Goal: Information Seeking & Learning: Learn about a topic

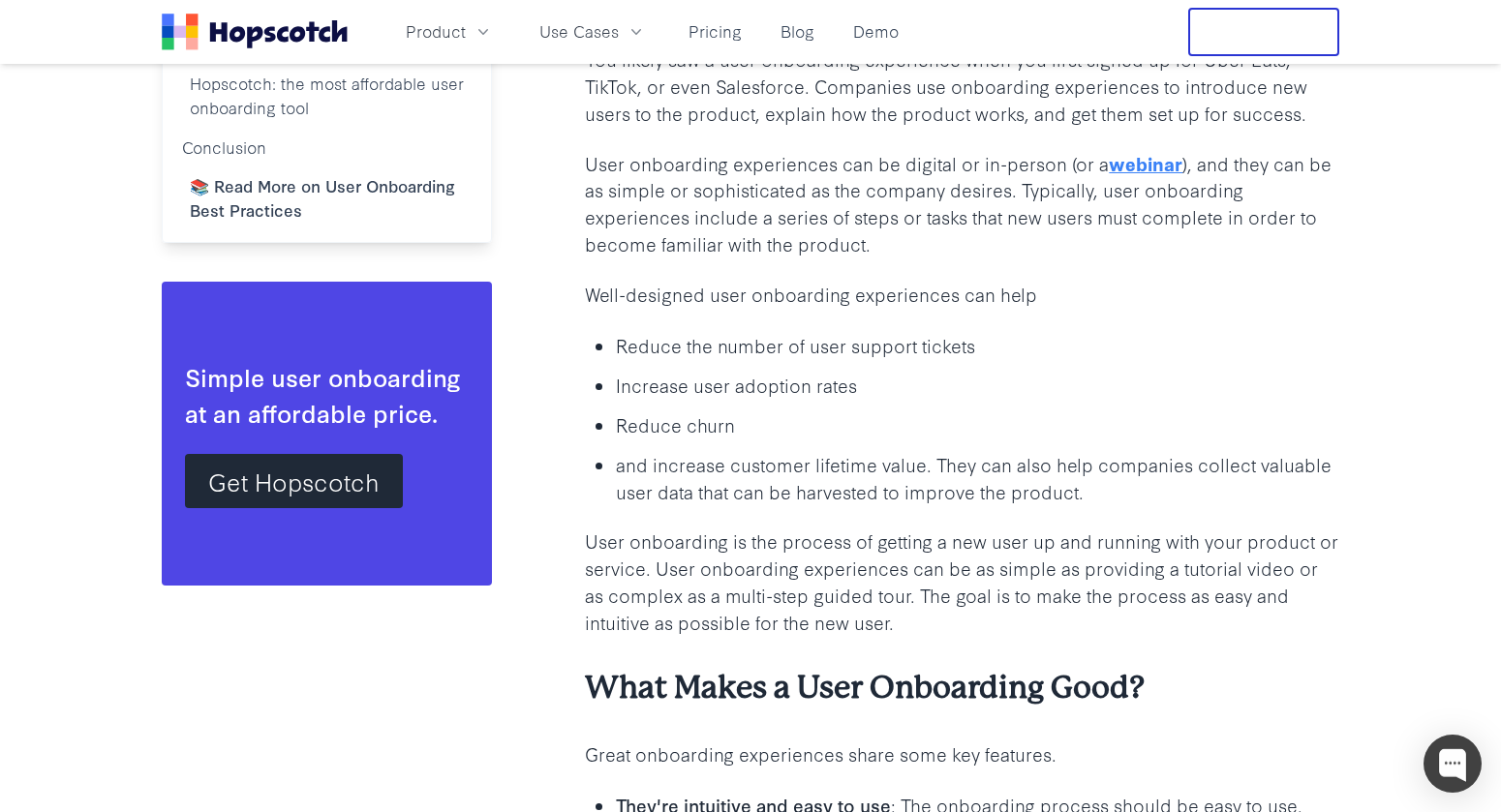
scroll to position [1549, 0]
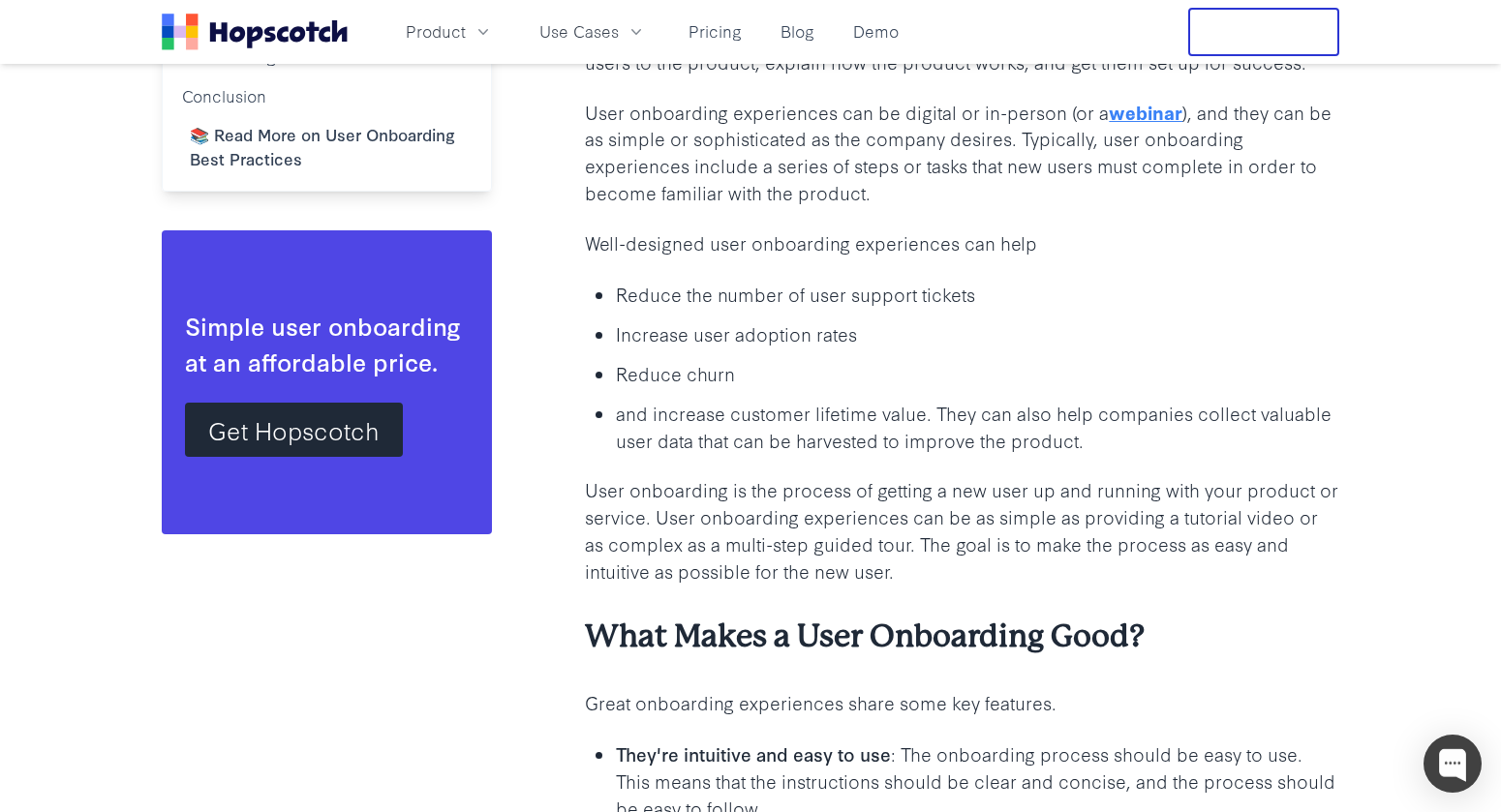
drag, startPoint x: 627, startPoint y: 178, endPoint x: 560, endPoint y: 128, distance: 83.6
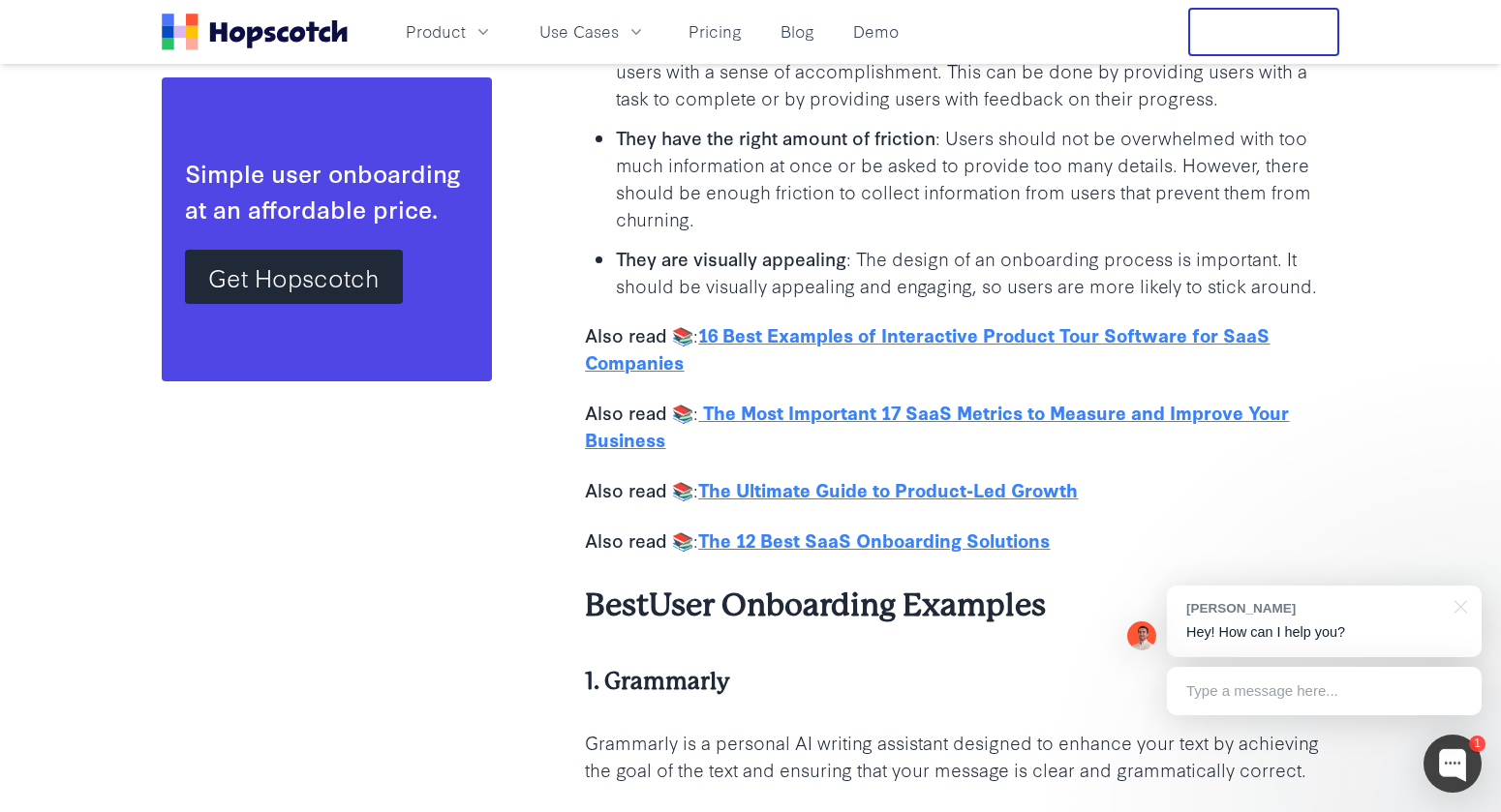
scroll to position [2420, 0]
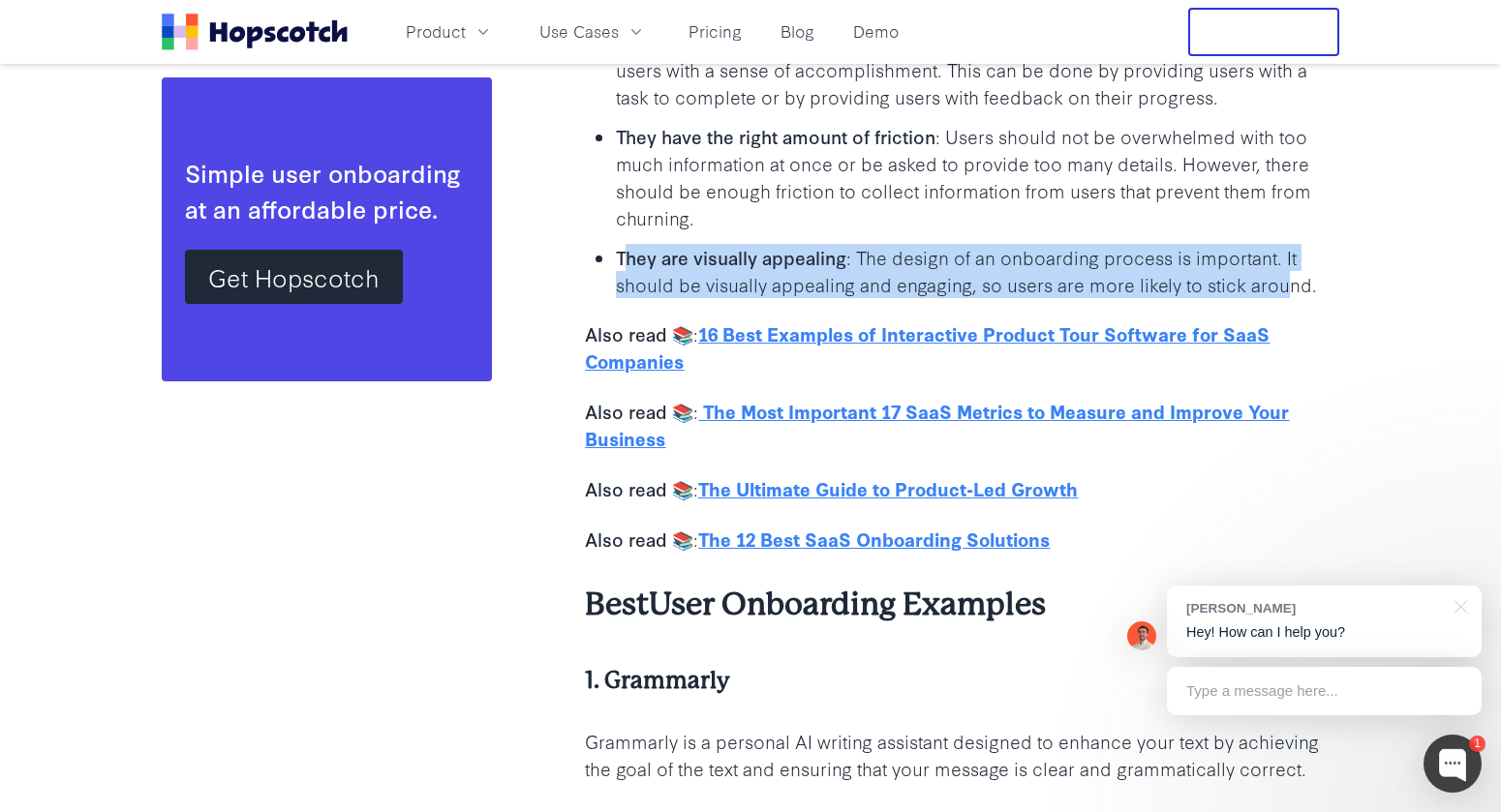
drag, startPoint x: 800, startPoint y: 254, endPoint x: 1291, endPoint y: 289, distance: 492.2
click at [1287, 289] on p "They are visually appealing : The design of an onboarding process is important.…" at bounding box center [977, 270] width 723 height 54
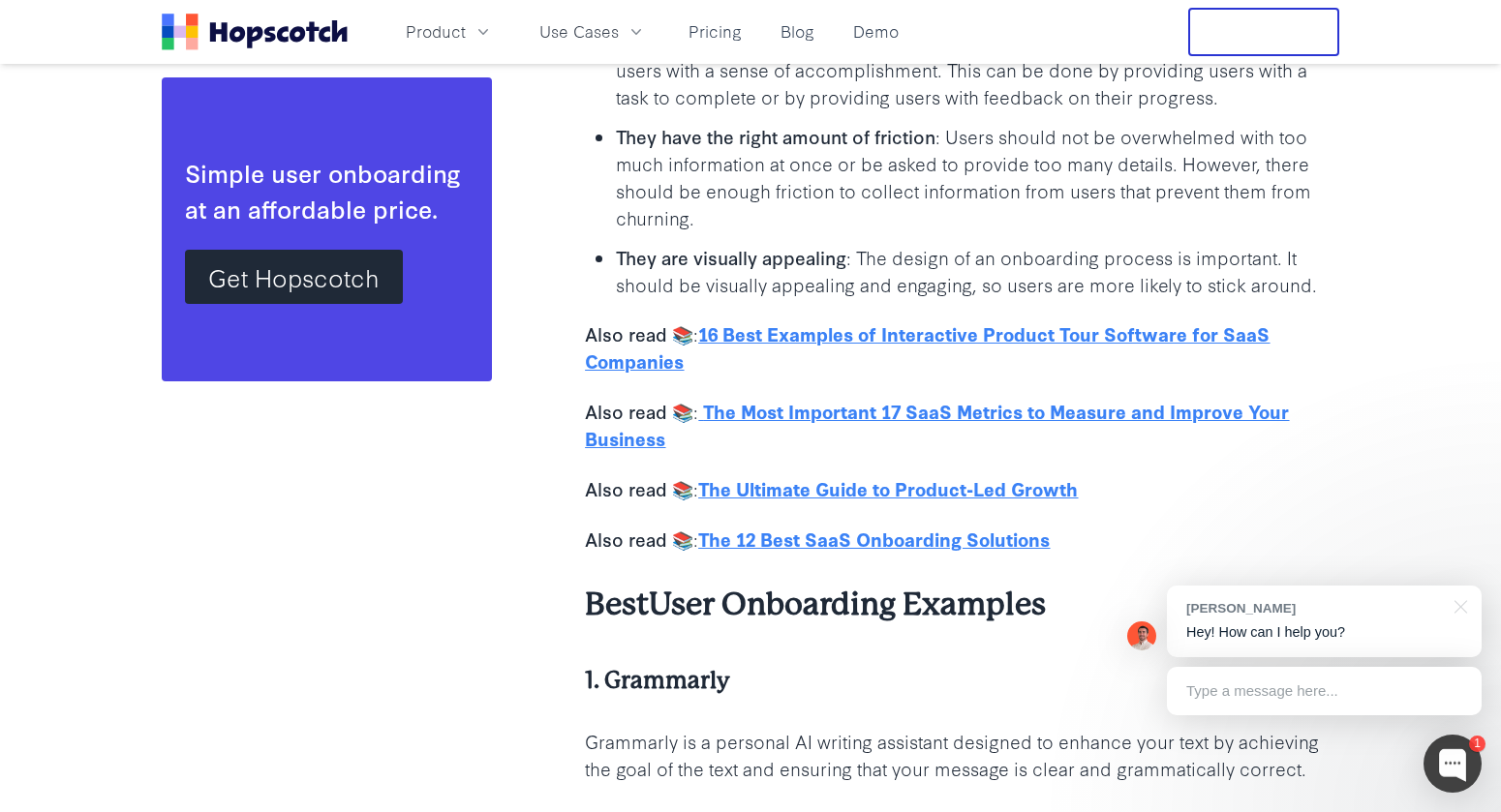
click at [1332, 290] on p "They are visually appealing : The design of an onboarding process is important.…" at bounding box center [977, 270] width 723 height 54
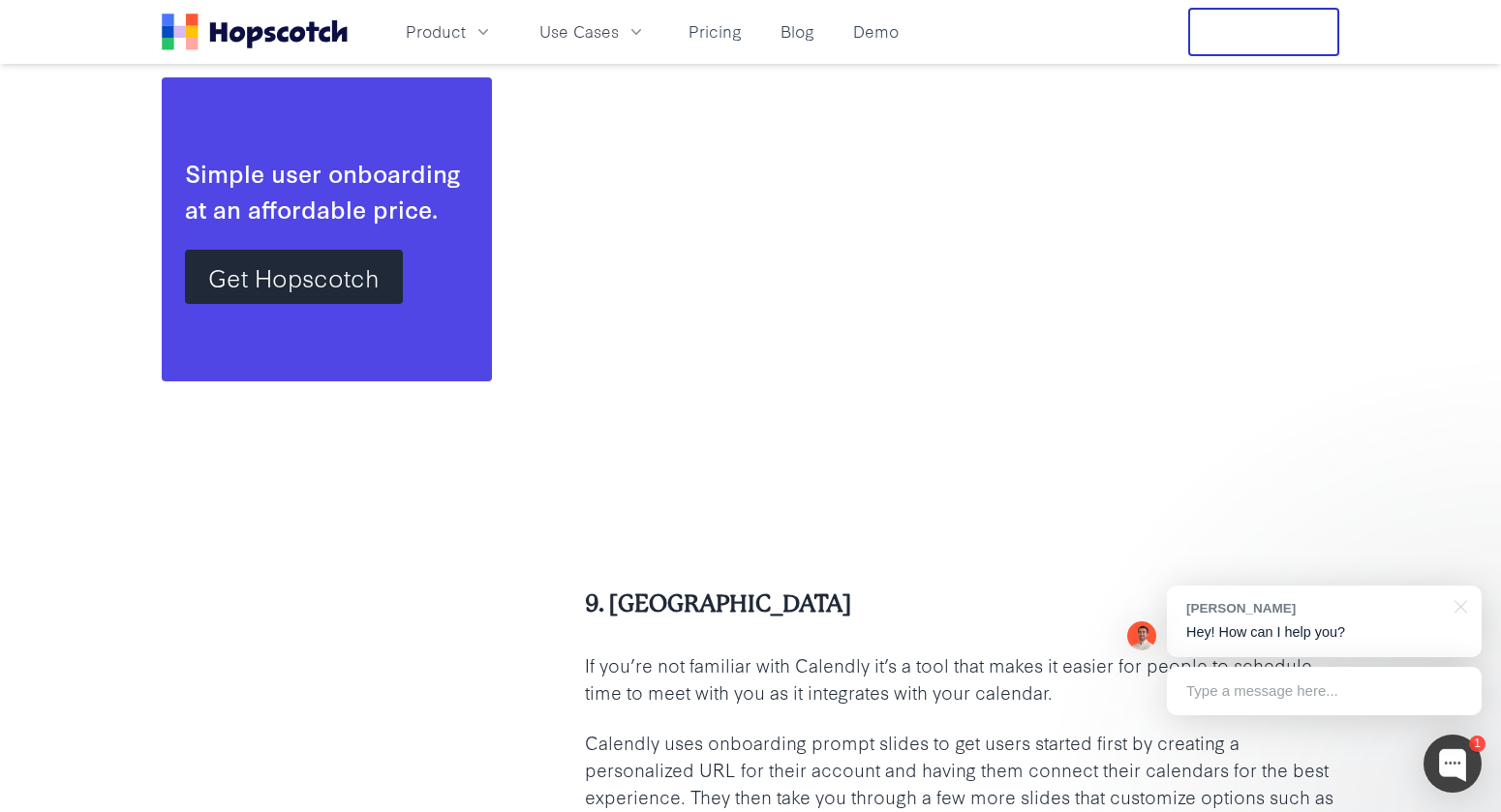
scroll to position [20142, 0]
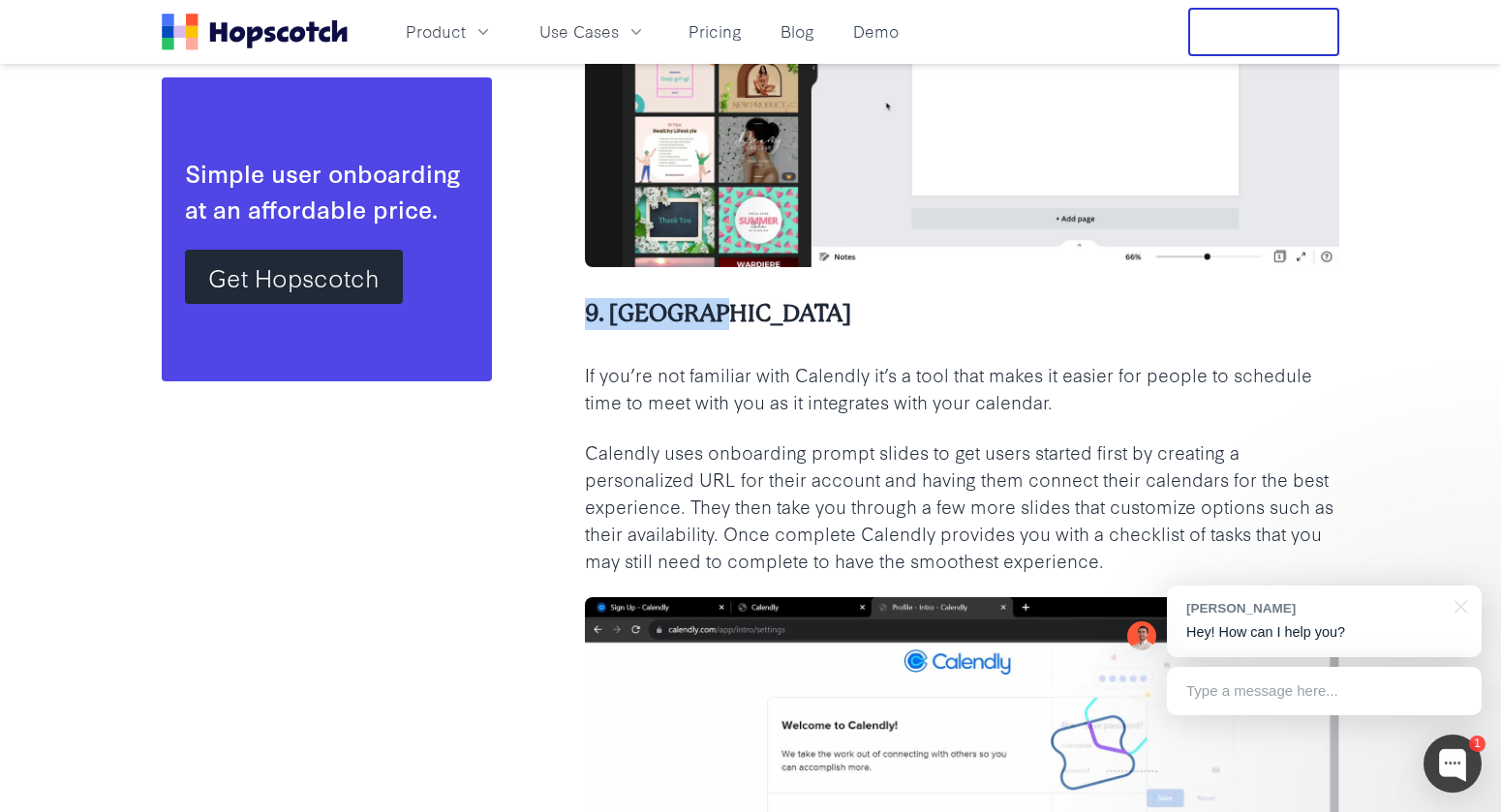
drag, startPoint x: 584, startPoint y: 310, endPoint x: 808, endPoint y: 324, distance: 224.4
click at [830, 324] on h4 "9. [GEOGRAPHIC_DATA]" at bounding box center [962, 314] width 754 height 32
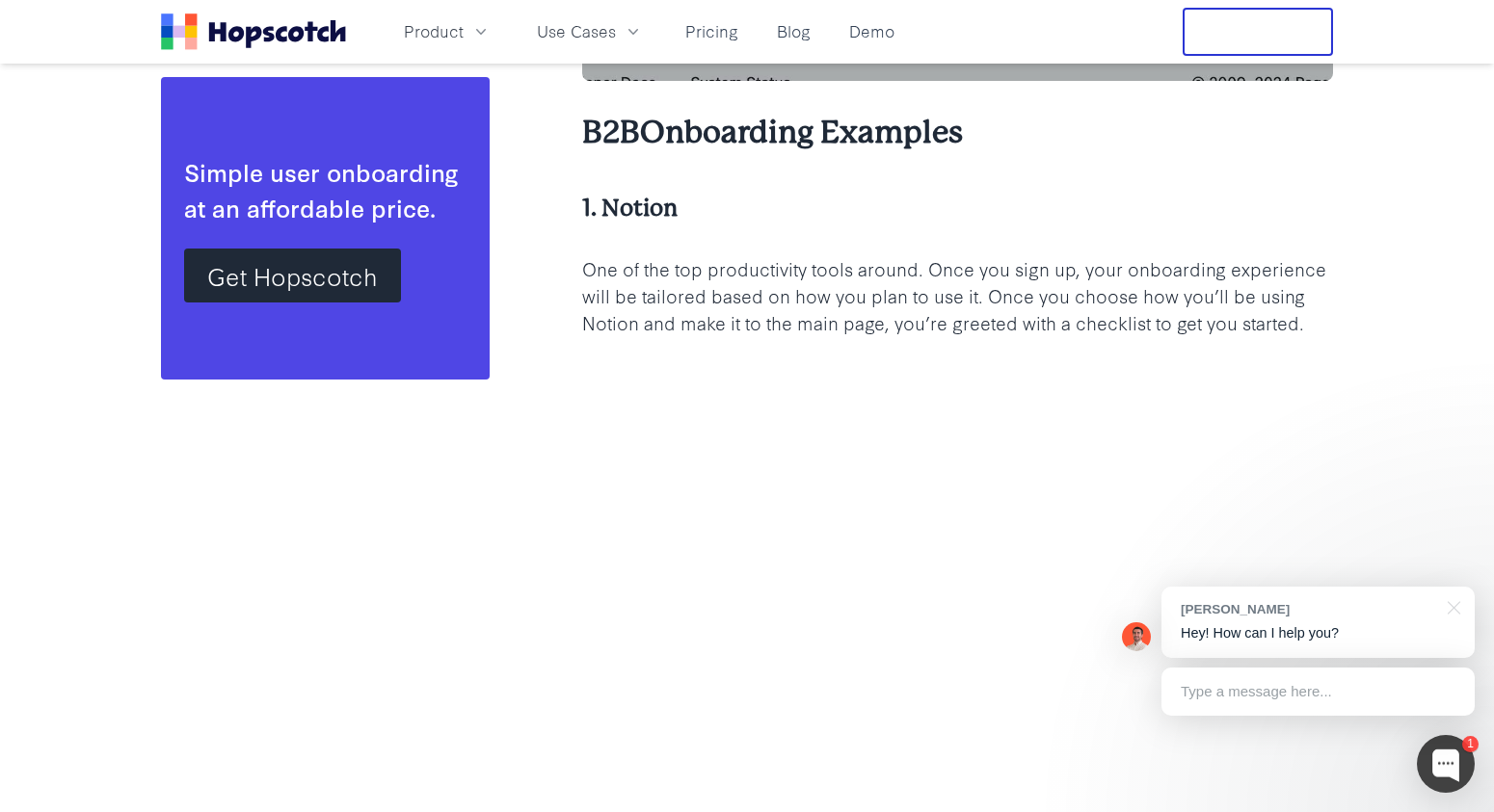
scroll to position [40275, 0]
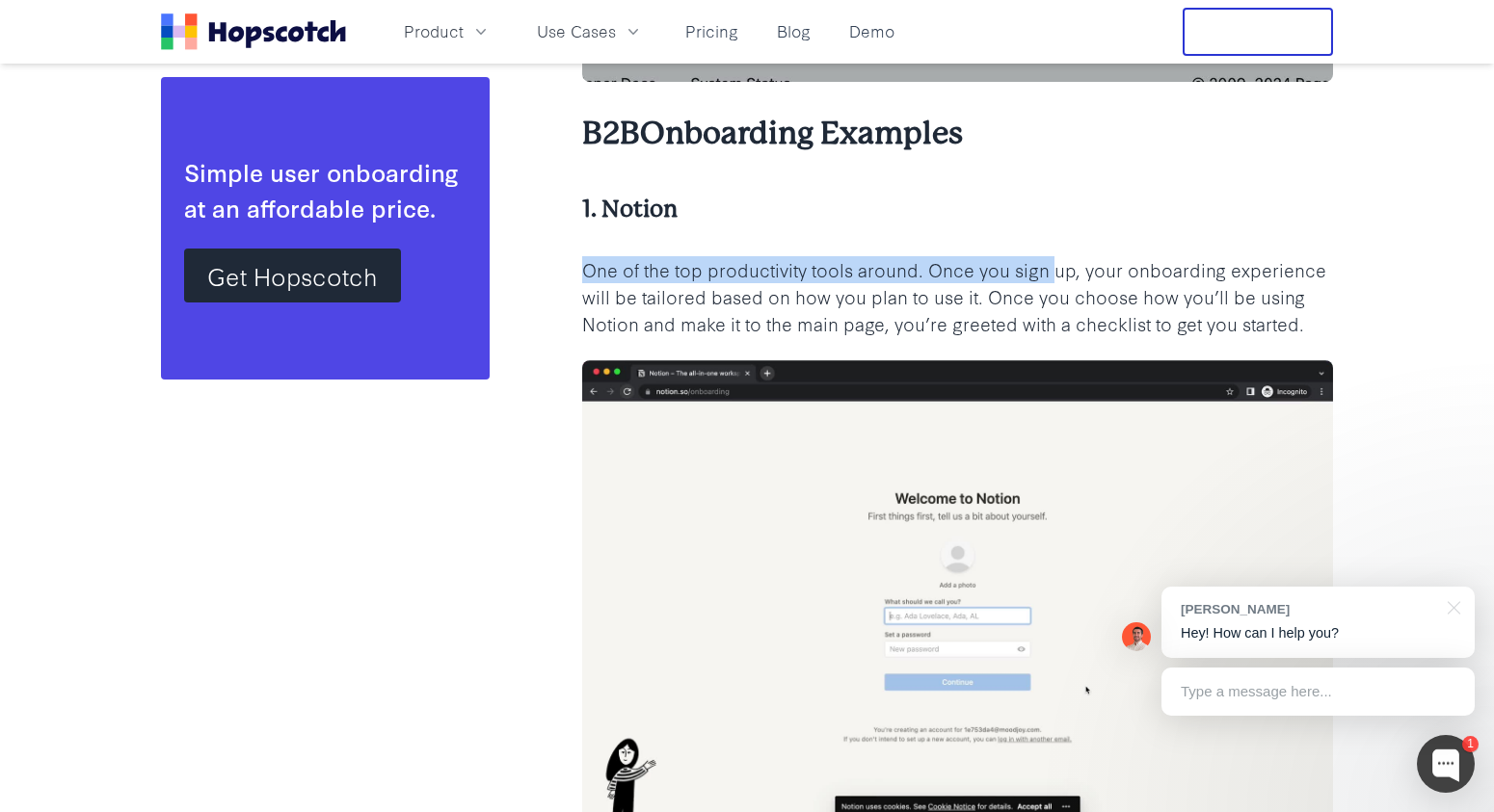
drag, startPoint x: 581, startPoint y: 271, endPoint x: 1057, endPoint y: 276, distance: 476.0
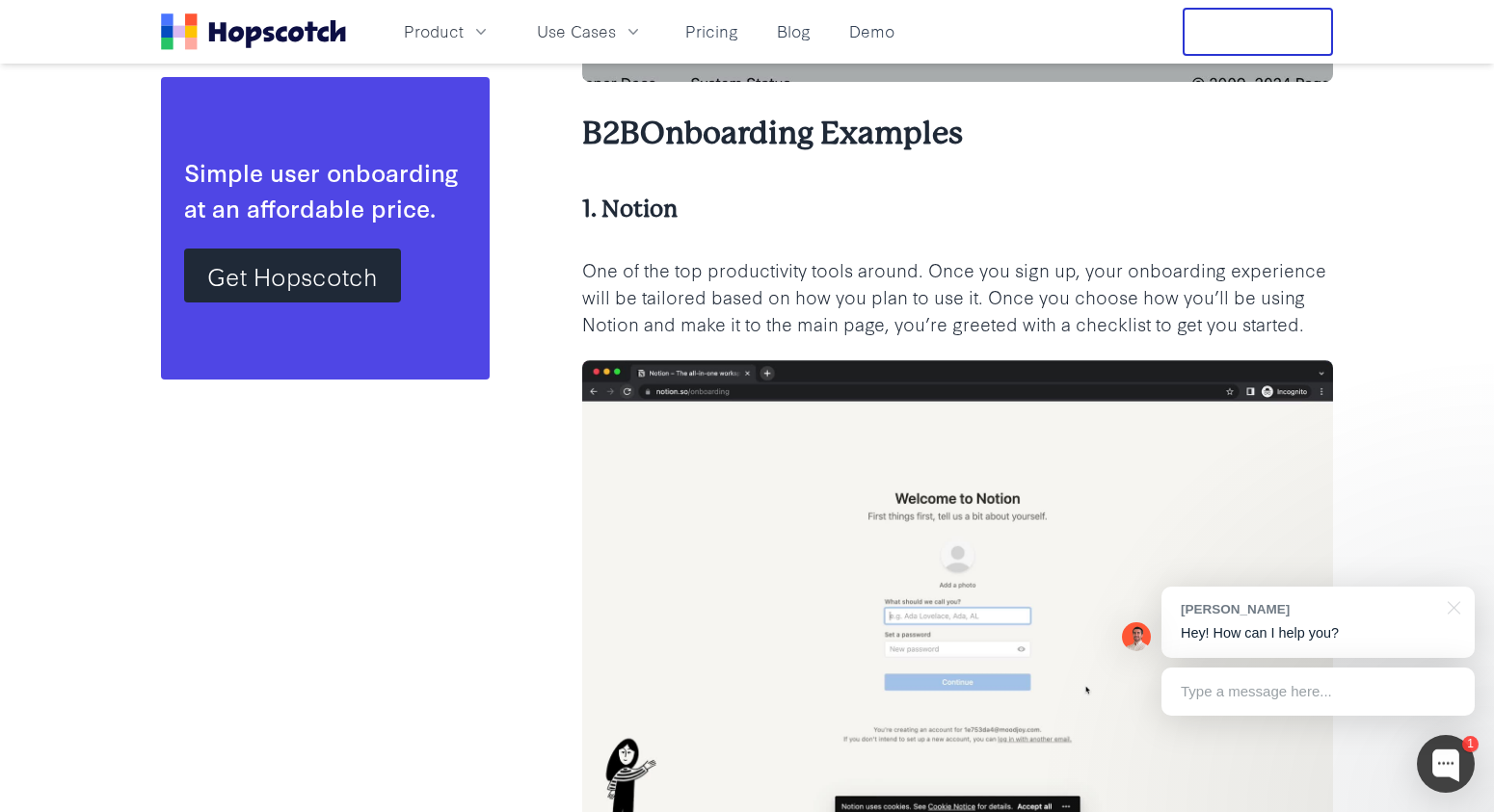
click at [1080, 282] on p "One of the top productivity tools around. Once you sign up, your onboarding exp…" at bounding box center [958, 297] width 750 height 81
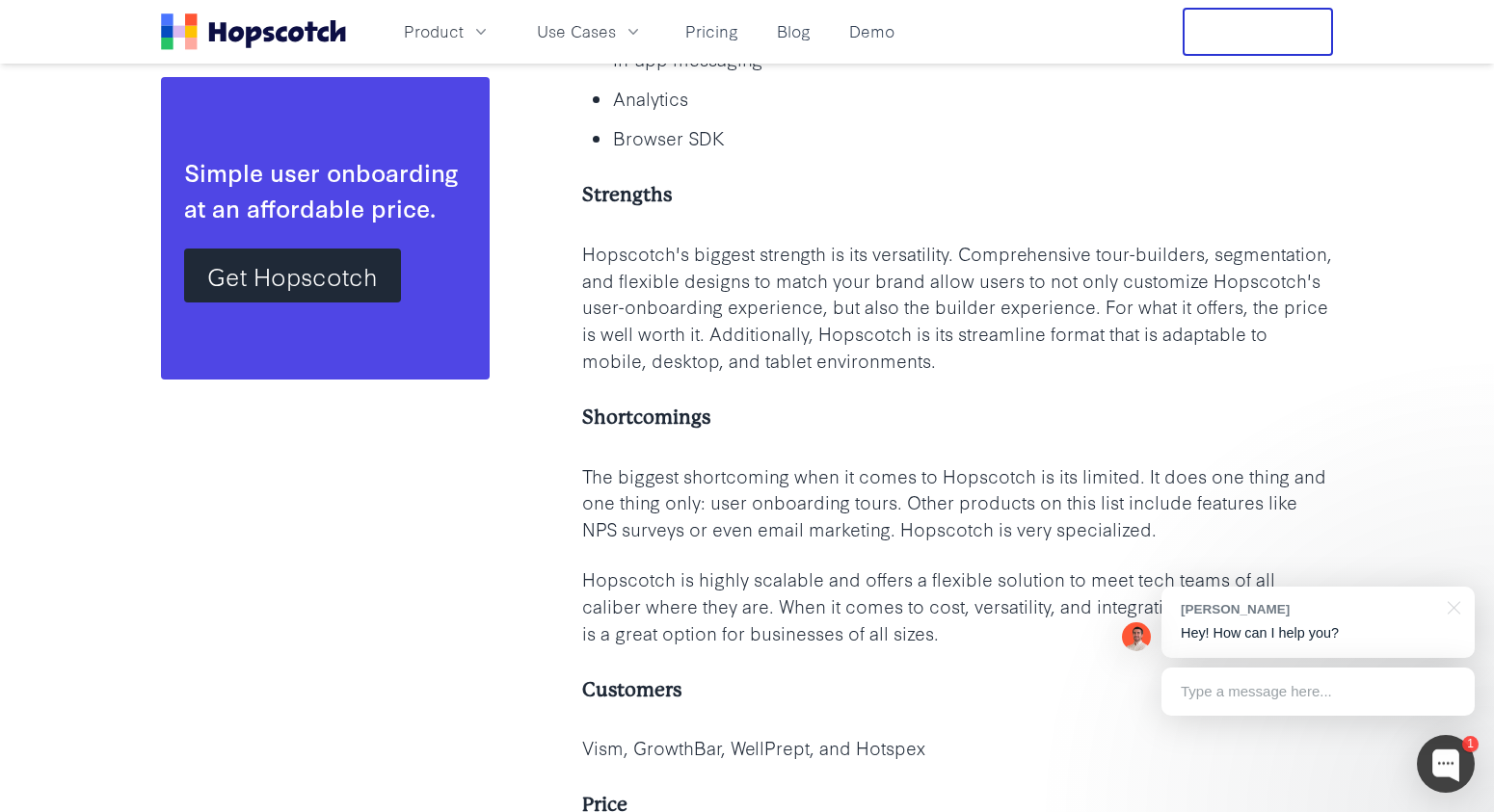
scroll to position [46345, 0]
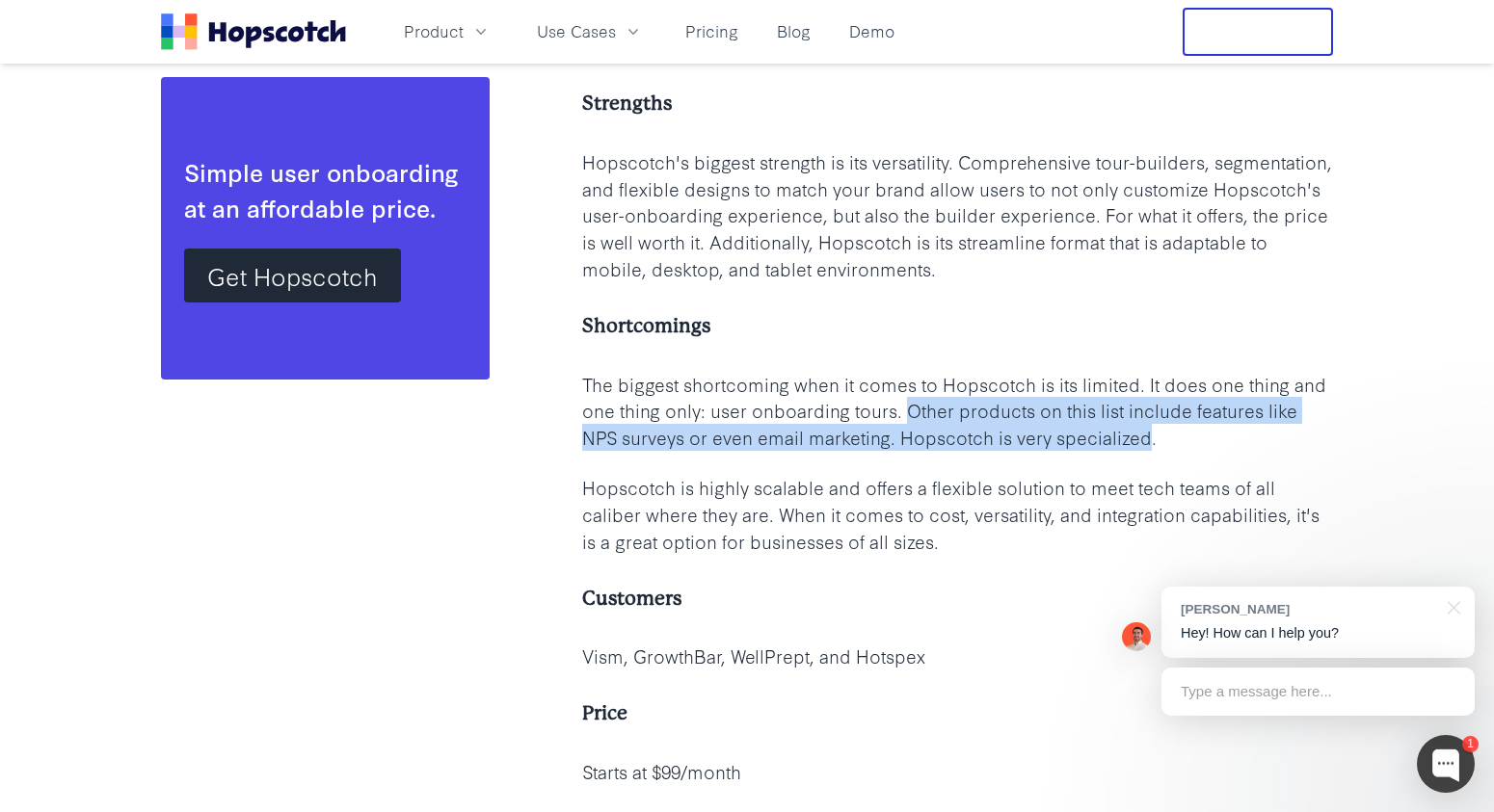
drag, startPoint x: 907, startPoint y: 404, endPoint x: 1150, endPoint y: 426, distance: 244.0
click at [1150, 426] on p "The biggest shortcoming when it comes to Hopscotch is its limited. It does one …" at bounding box center [958, 411] width 750 height 81
